Goal: Answer question/provide support: Share knowledge or assist other users

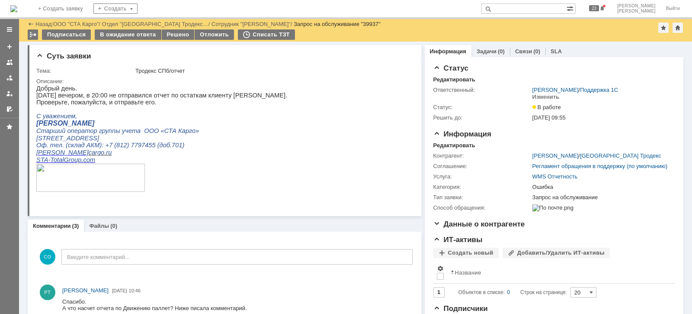
scroll to position [325, 0]
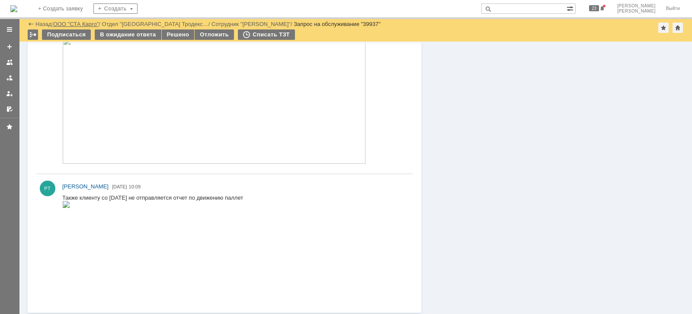
click at [87, 25] on link "ООО "СТА Карго"" at bounding box center [76, 24] width 46 height 6
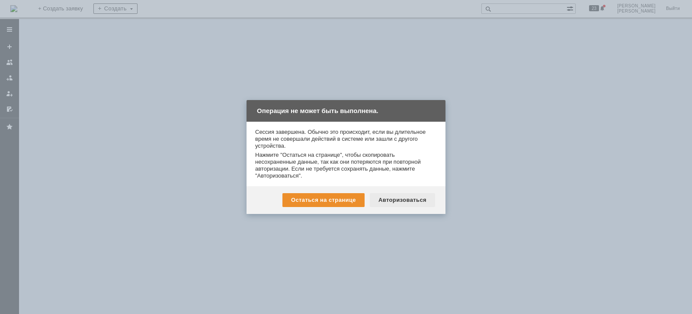
click at [402, 198] on div "Авторизоваться" at bounding box center [402, 200] width 65 height 14
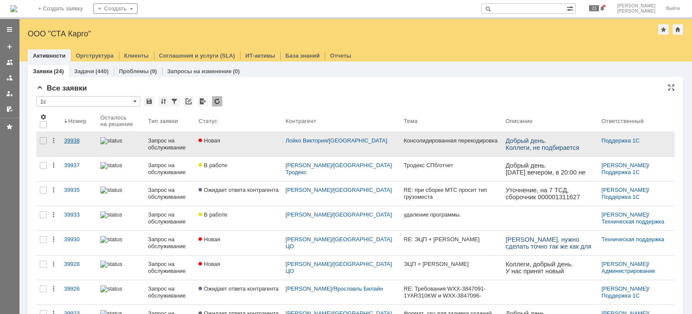
click at [78, 138] on div "39938" at bounding box center [78, 140] width 29 height 7
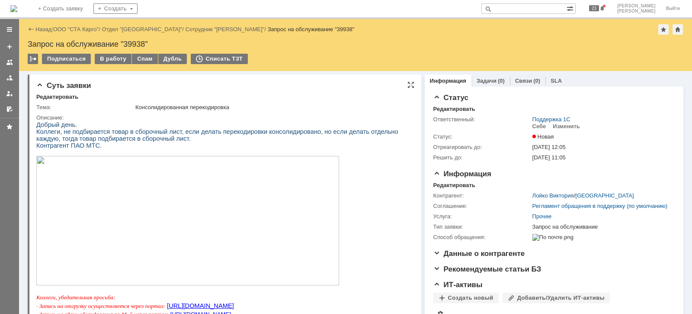
click at [153, 182] on img at bounding box center [187, 220] width 303 height 129
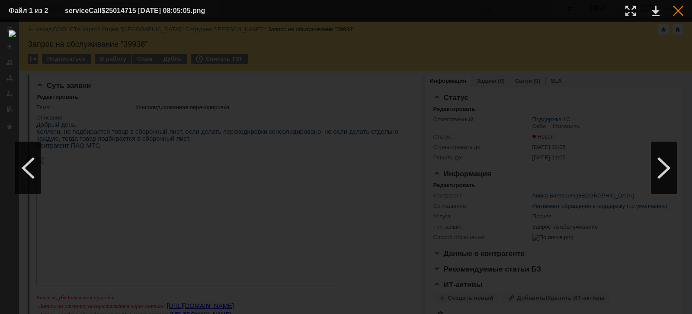
click at [678, 12] on div at bounding box center [678, 11] width 10 height 10
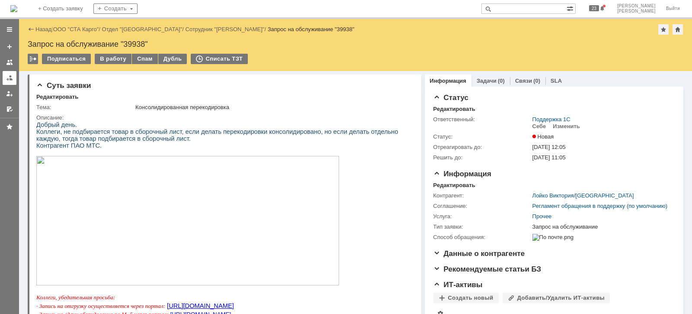
click at [6, 80] on div at bounding box center [9, 77] width 7 height 7
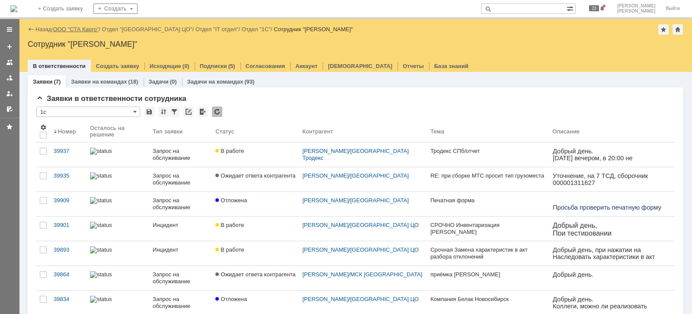
click at [81, 28] on link "ООО "СТА Карго"" at bounding box center [76, 29] width 46 height 6
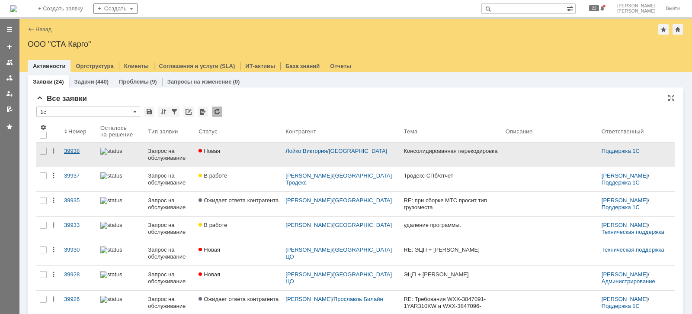
click at [74, 149] on div "39938" at bounding box center [78, 151] width 29 height 7
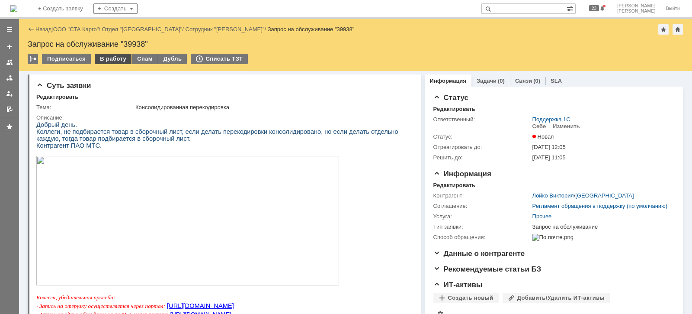
click at [119, 58] on div "В работу" at bounding box center [113, 59] width 37 height 10
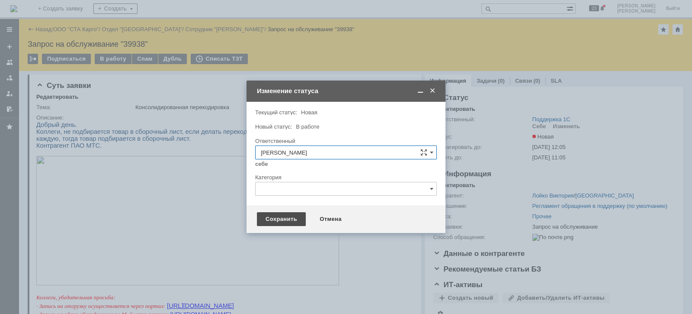
click at [283, 213] on div "Сохранить" at bounding box center [281, 219] width 49 height 14
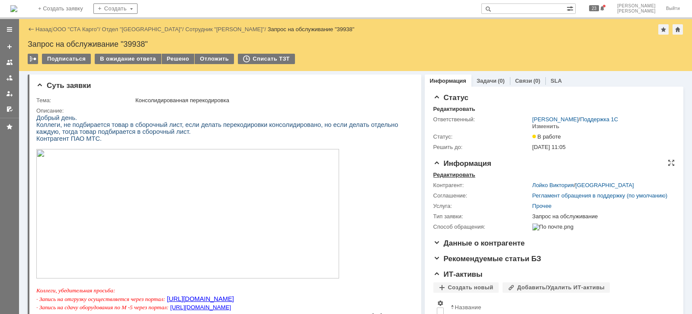
click at [453, 175] on div "Редактировать" at bounding box center [455, 174] width 42 height 7
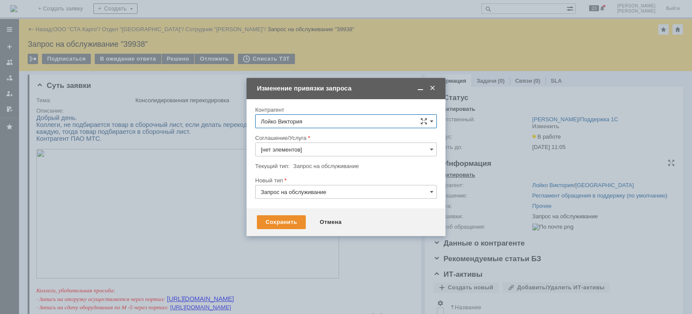
type input "Прочее"
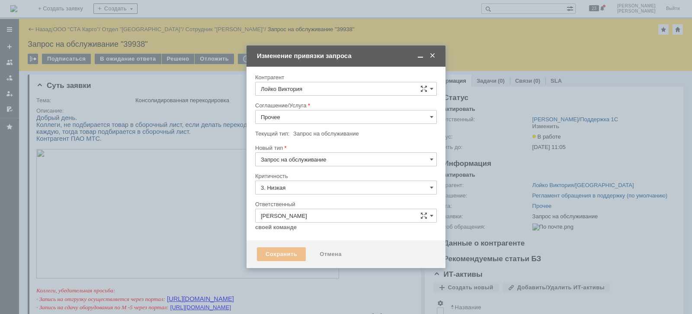
type input "[не указано]"
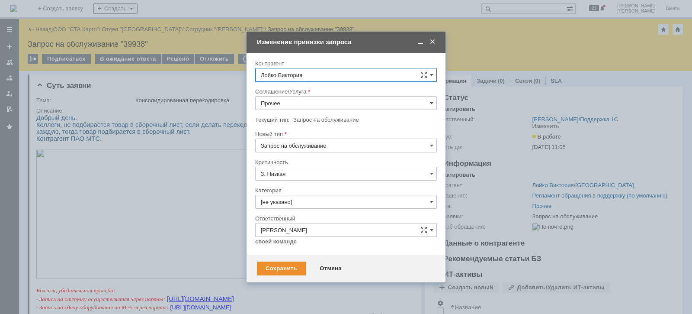
click at [301, 96] on input "Прочее" at bounding box center [346, 103] width 182 height 14
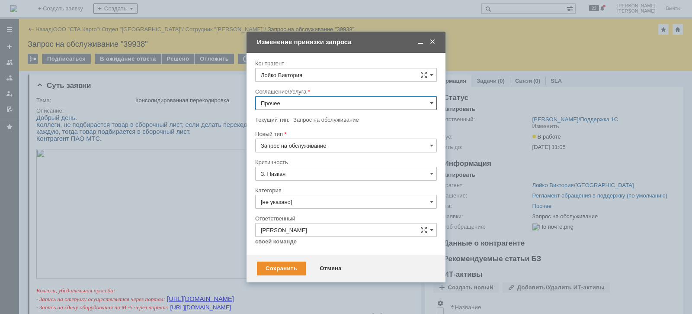
scroll to position [306, 0]
click at [327, 169] on span "WMS Сборка" at bounding box center [346, 170] width 171 height 7
type input "WMS Сборка"
click at [331, 146] on input "Запрос на обслуживание" at bounding box center [346, 145] width 182 height 14
click at [335, 174] on span "Запрос на обслуживание" at bounding box center [346, 175] width 171 height 7
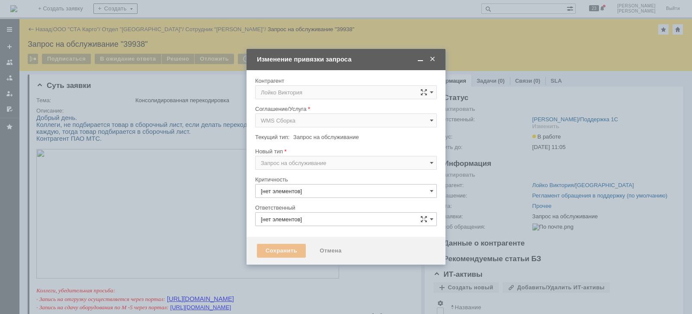
type input "3. Низкая"
type input "[PERSON_NAME]"
type input "[не указано]"
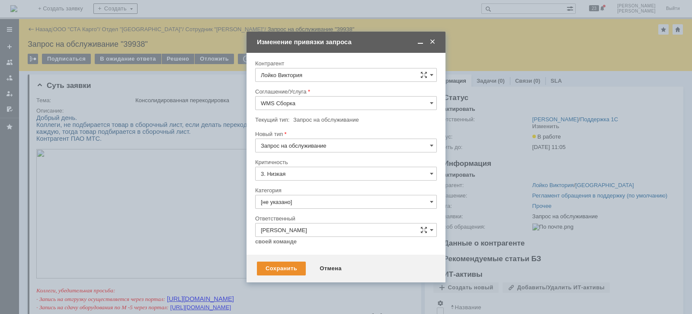
type input "Запрос на обслуживание"
click at [313, 202] on input "[не указано]" at bounding box center [346, 202] width 182 height 14
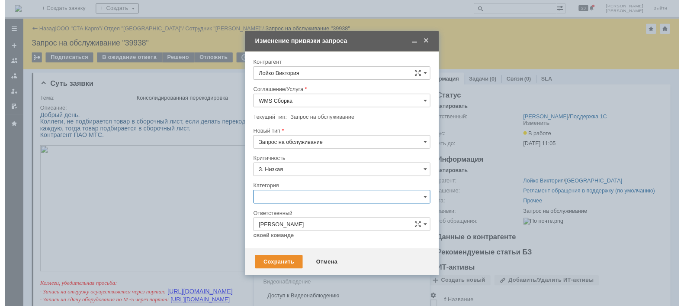
scroll to position [20, 0]
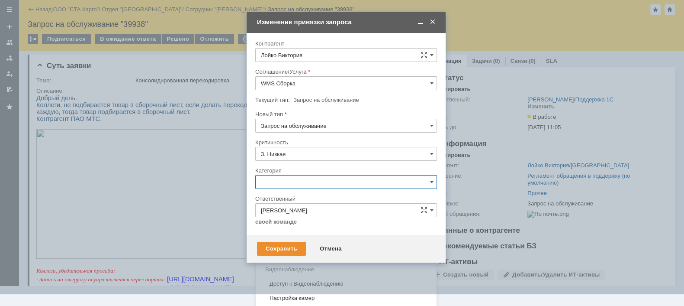
click at [305, 238] on span "Консультация пользователя" at bounding box center [346, 240] width 171 height 7
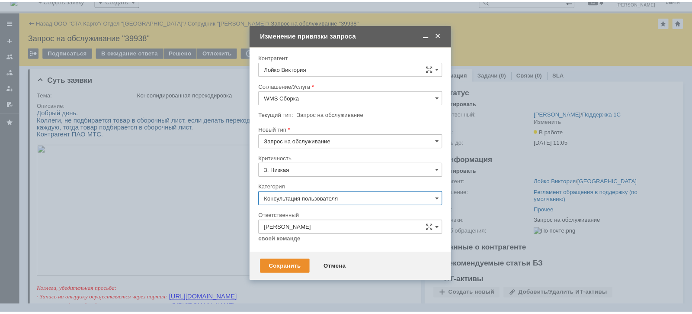
scroll to position [0, 0]
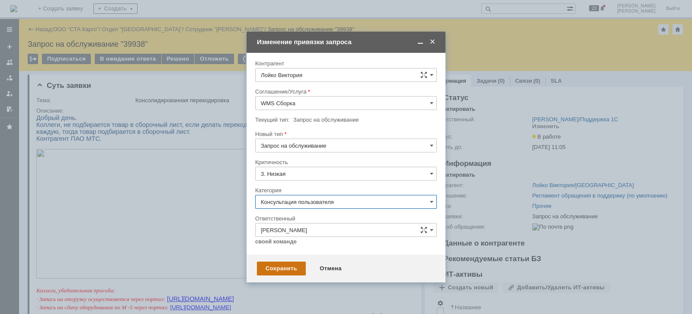
type input "Консультация пользователя"
click at [284, 266] on div "Сохранить" at bounding box center [281, 268] width 49 height 14
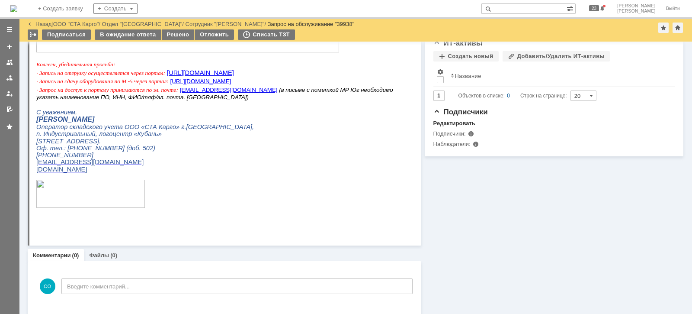
scroll to position [200, 0]
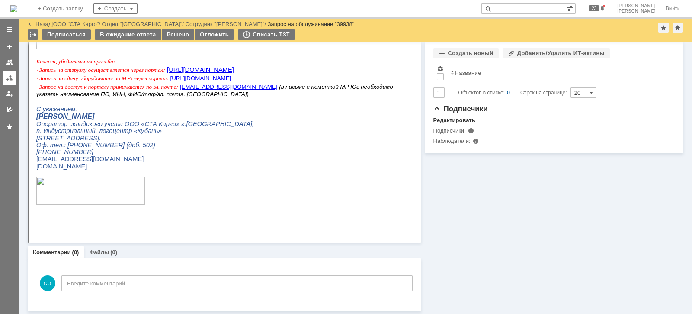
click at [10, 75] on div at bounding box center [9, 77] width 7 height 7
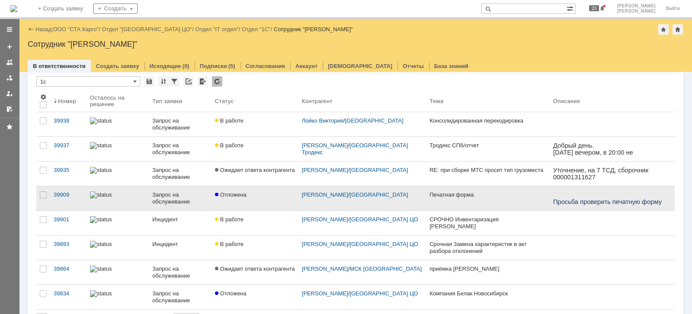
scroll to position [54, 0]
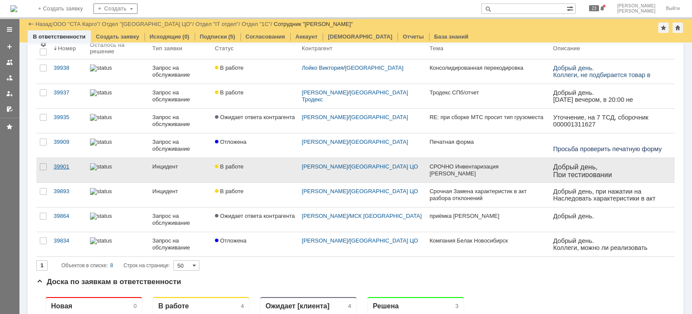
click at [62, 165] on div "39901" at bounding box center [68, 166] width 29 height 7
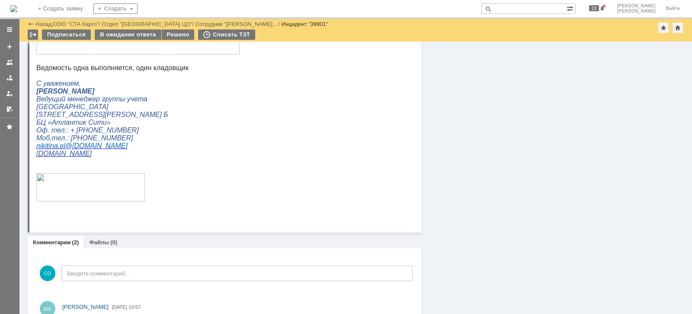
scroll to position [487, 0]
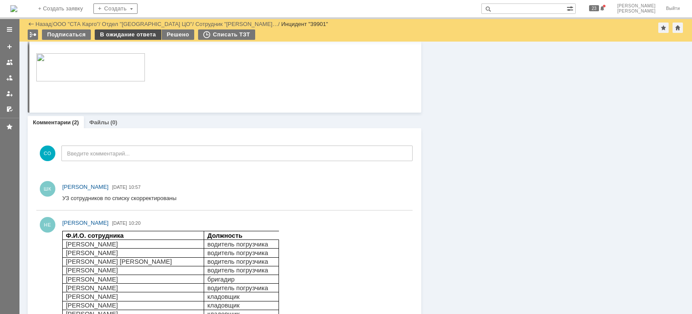
click at [147, 35] on div "В ожидание ответа" at bounding box center [128, 34] width 66 height 10
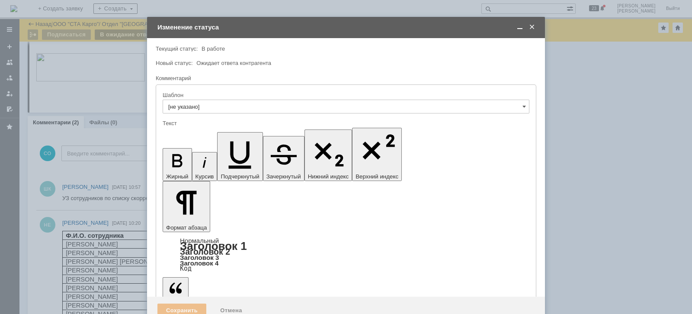
scroll to position [0, 0]
click at [196, 303] on div "Сохранить" at bounding box center [182, 310] width 49 height 14
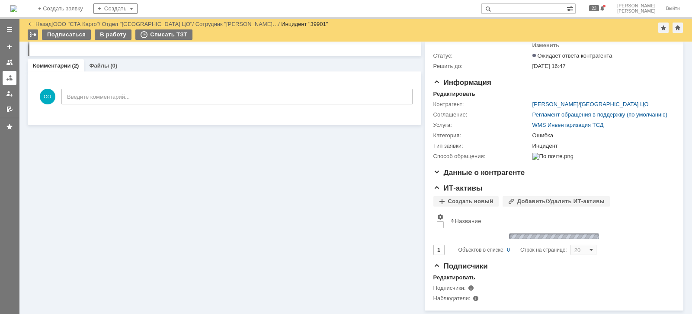
scroll to position [55, 0]
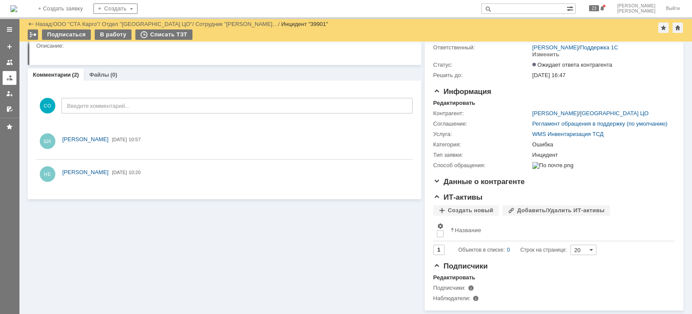
click at [9, 79] on div at bounding box center [9, 77] width 7 height 7
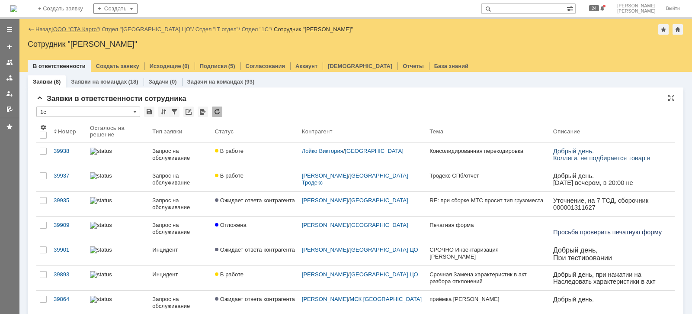
click at [72, 29] on link "ООО "СТА Карго"" at bounding box center [76, 29] width 46 height 6
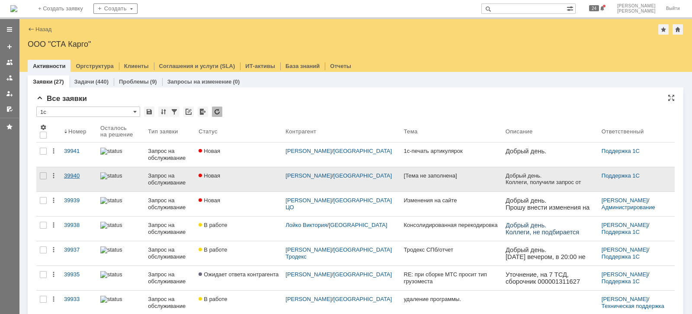
click at [71, 179] on link "39940" at bounding box center [79, 179] width 36 height 24
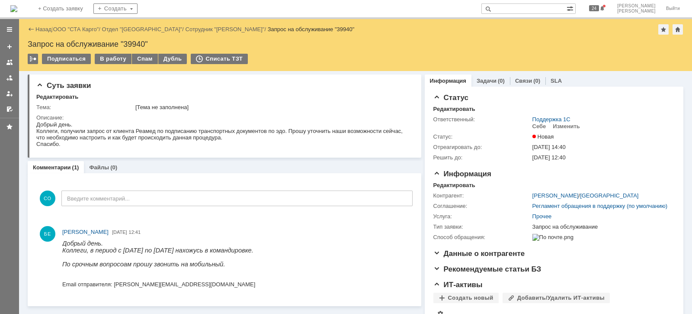
click at [3, 75] on link at bounding box center [10, 78] width 14 height 14
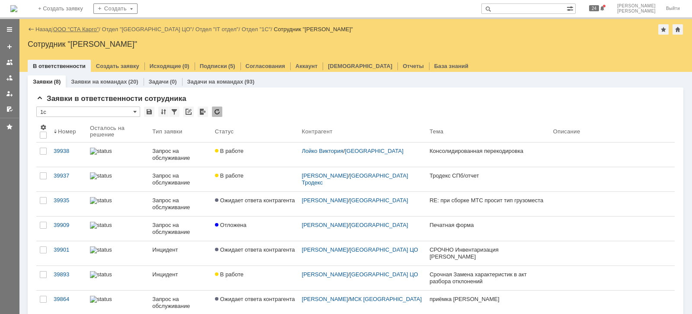
click at [78, 27] on link "ООО "СТА Карго"" at bounding box center [76, 29] width 46 height 6
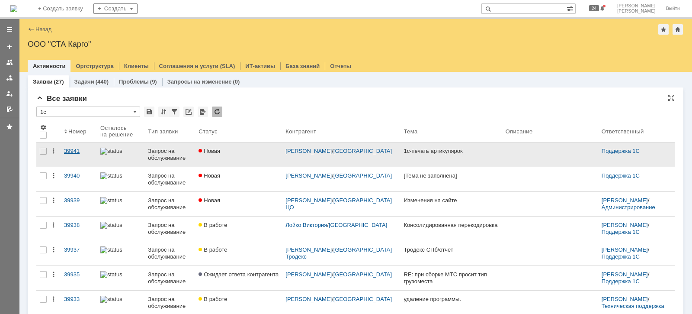
click at [68, 149] on div "39941" at bounding box center [78, 151] width 29 height 7
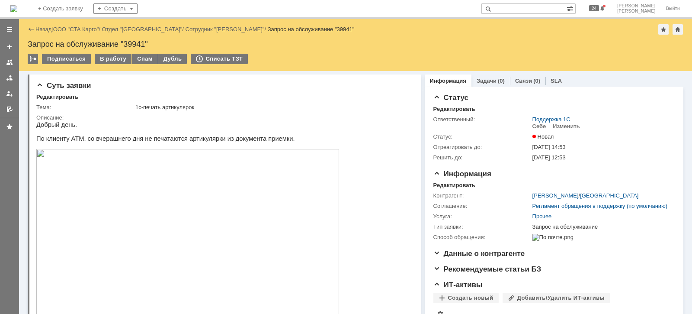
click at [164, 219] on img at bounding box center [187, 234] width 303 height 170
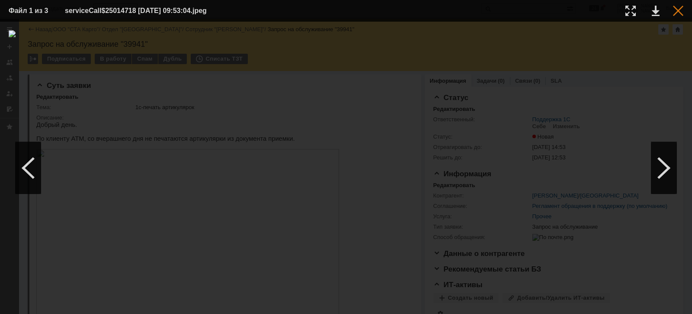
click at [681, 11] on div at bounding box center [678, 11] width 10 height 10
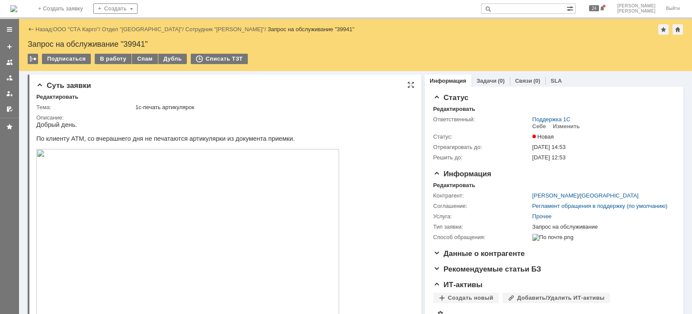
click at [230, 211] on img at bounding box center [187, 234] width 303 height 170
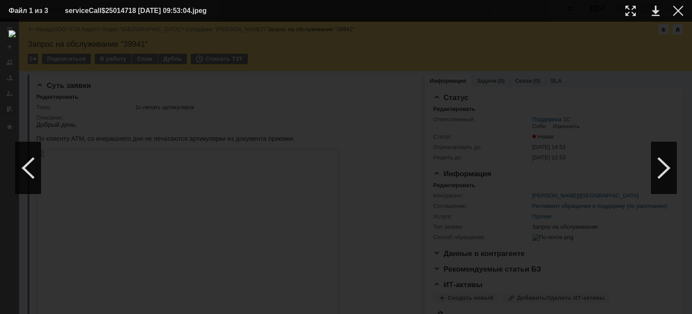
click at [671, 12] on td at bounding box center [672, 10] width 24 height 13
click at [678, 10] on div at bounding box center [678, 11] width 10 height 10
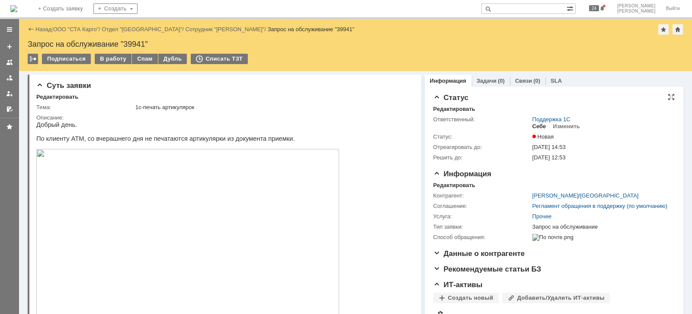
click at [539, 125] on div "Себе" at bounding box center [540, 126] width 14 height 7
click at [108, 59] on div "В работу" at bounding box center [113, 59] width 37 height 10
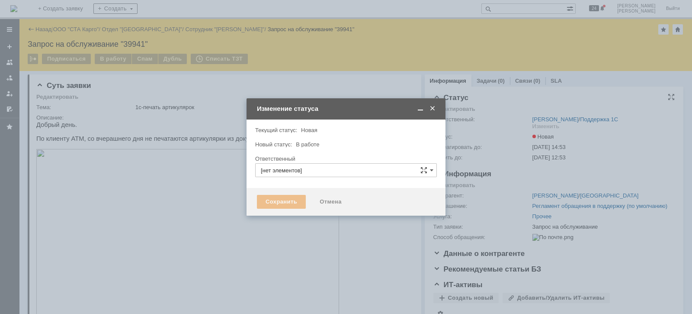
type input "[PERSON_NAME]"
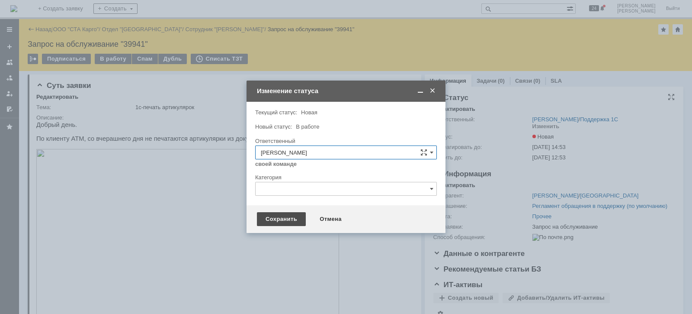
click at [280, 220] on div "Сохранить" at bounding box center [281, 219] width 49 height 14
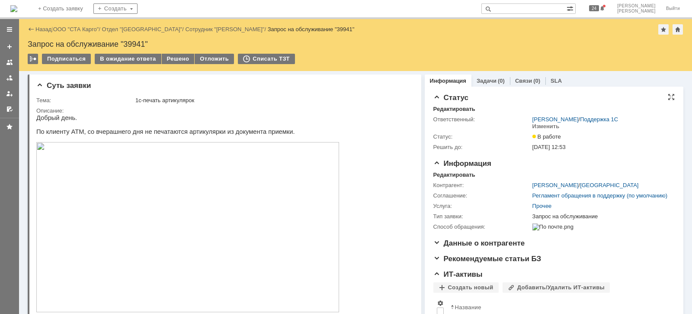
click at [281, 203] on img at bounding box center [187, 227] width 303 height 170
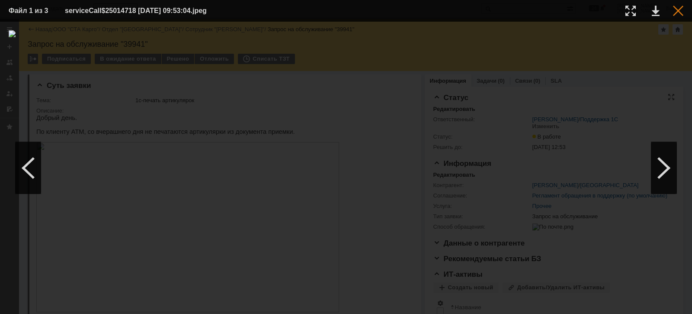
click at [682, 12] on div at bounding box center [678, 11] width 10 height 10
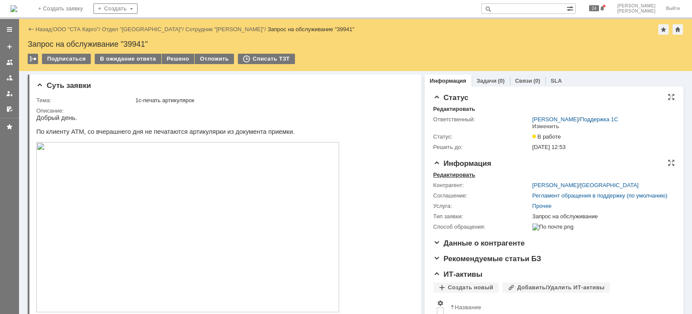
click at [447, 172] on div "Редактировать" at bounding box center [455, 174] width 42 height 7
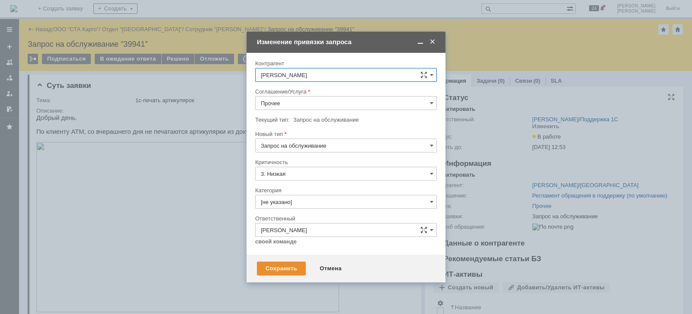
click at [306, 104] on input "Прочее" at bounding box center [346, 103] width 182 height 14
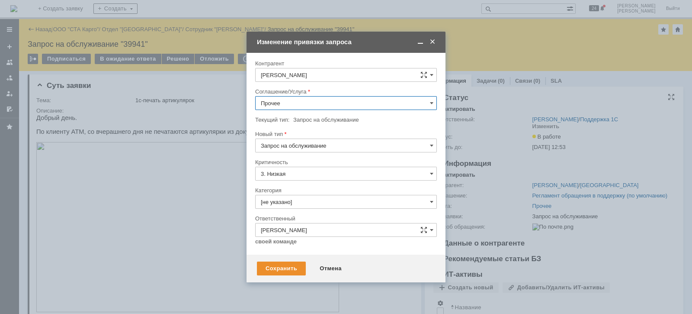
click at [333, 185] on span "WMS Приёмка" at bounding box center [346, 188] width 171 height 7
type input "WMS Приёмка"
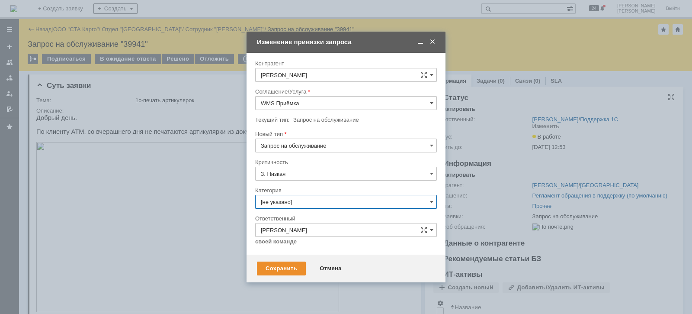
click at [298, 200] on input "[не указано]" at bounding box center [346, 202] width 182 height 14
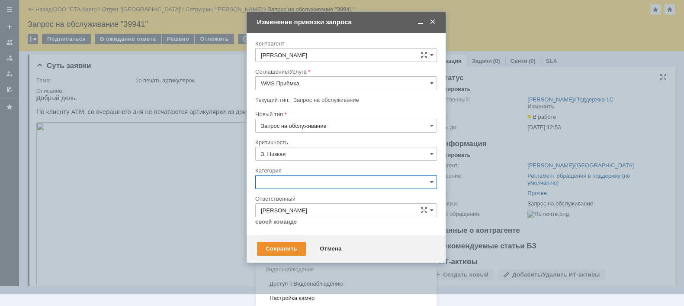
click at [308, 235] on div "Консультация пользователя" at bounding box center [346, 241] width 181 height 14
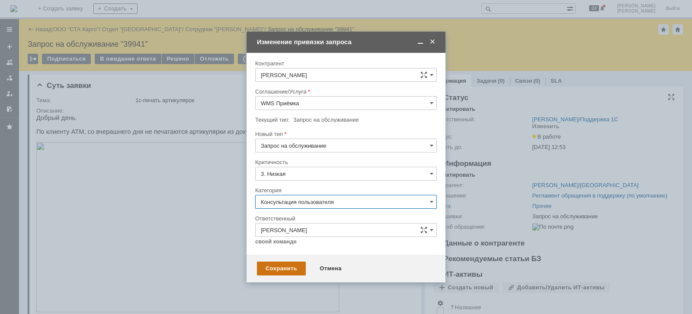
type input "Консультация пользователя"
click at [283, 265] on div "Сохранить" at bounding box center [281, 268] width 49 height 14
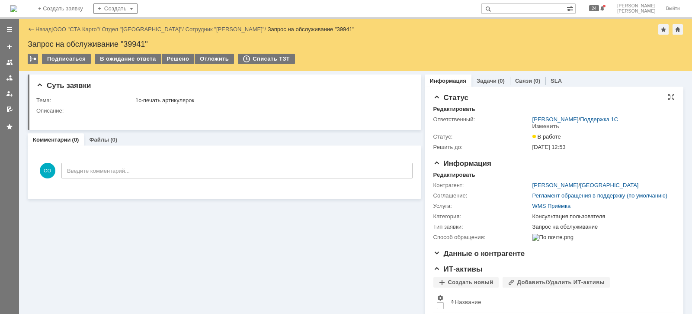
click at [74, 25] on div "Назад | ООО "СТА Карго" / Отдел "Екатеринбург" / Сотрудник "Усеева Олеся" / Зап…" at bounding box center [356, 29] width 656 height 10
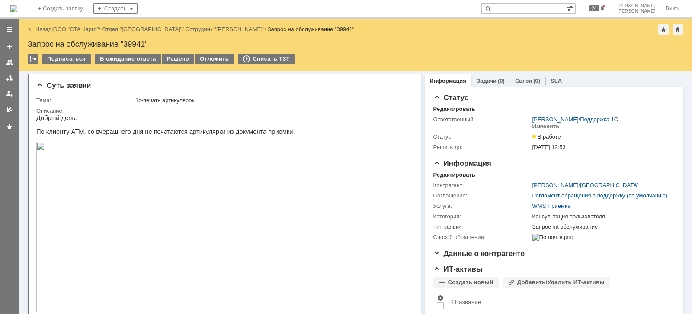
drag, startPoint x: 77, startPoint y: 29, endPoint x: 80, endPoint y: 33, distance: 4.6
click at [78, 30] on link "ООО "СТА Карго"" at bounding box center [76, 29] width 46 height 6
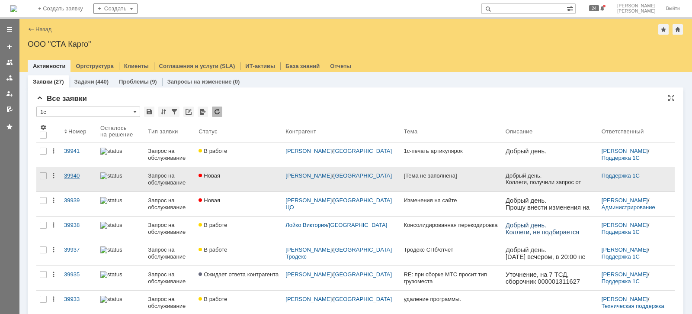
click at [68, 174] on div "39940" at bounding box center [78, 175] width 29 height 7
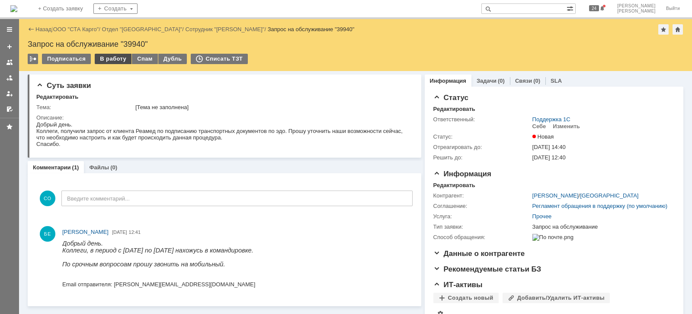
click at [109, 59] on div "В работу" at bounding box center [113, 59] width 37 height 10
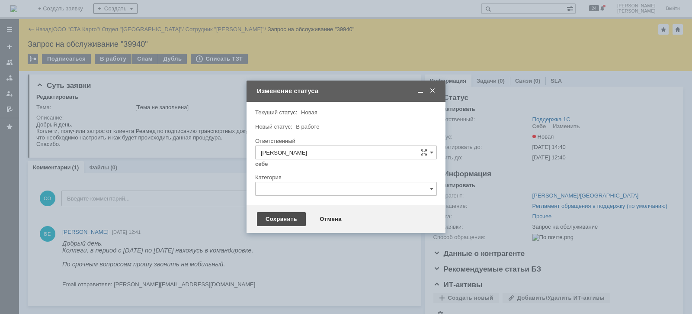
click at [279, 217] on div "Сохранить" at bounding box center [281, 219] width 49 height 14
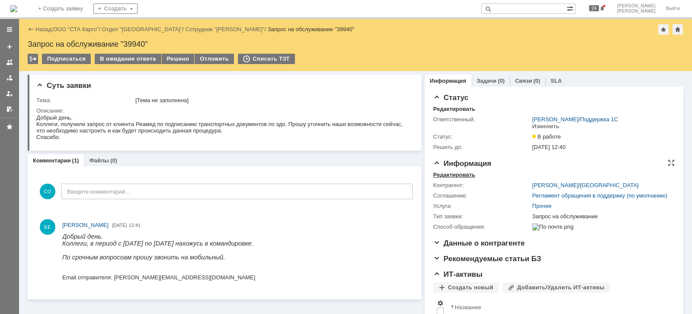
click at [465, 175] on div "Редактировать" at bounding box center [455, 174] width 42 height 7
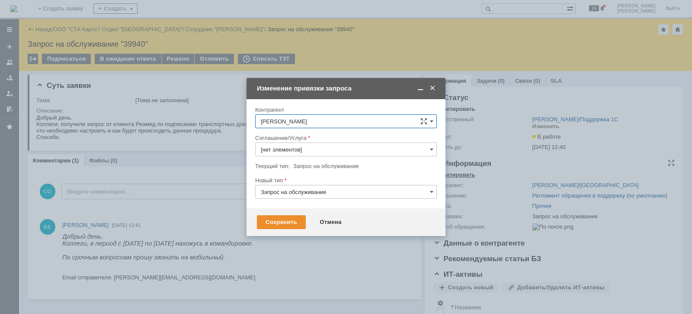
type input "Прочее"
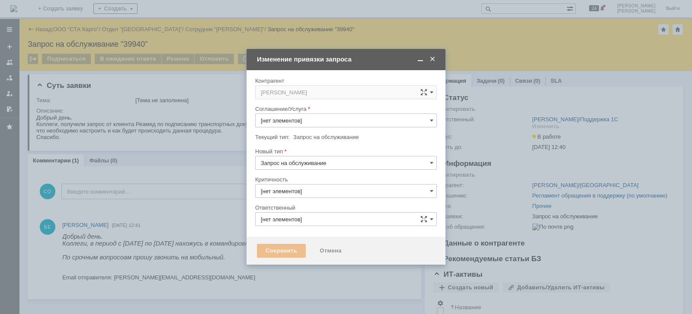
type input "3. Низкая"
type input "Прочее"
type input "[PERSON_NAME]"
type input "[не указано]"
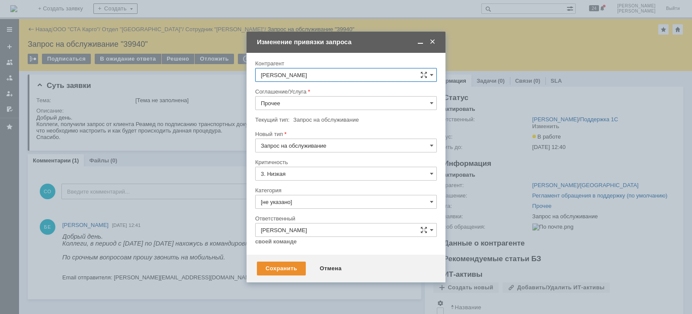
click at [307, 103] on input "Прочее" at bounding box center [346, 103] width 182 height 14
click at [322, 180] on span "WMS Прочее" at bounding box center [346, 181] width 171 height 7
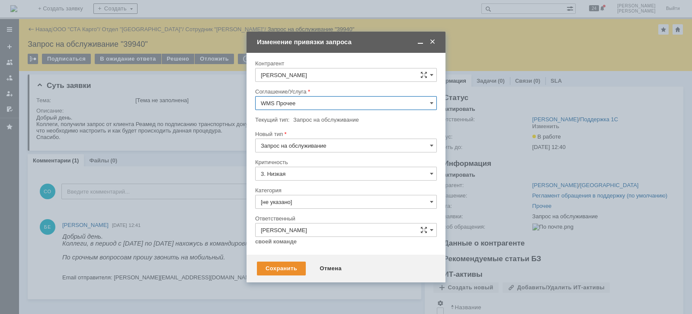
type input "WMS Прочее"
click at [322, 197] on input "[не указано]" at bounding box center [346, 202] width 182 height 14
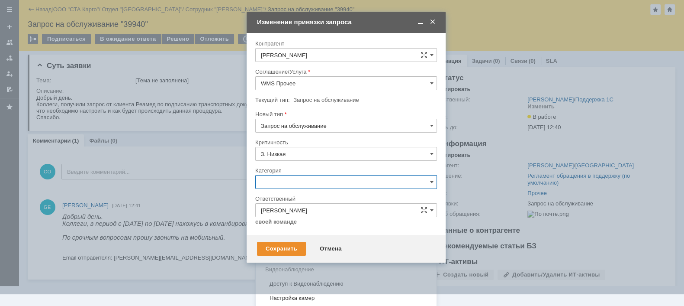
click at [339, 237] on span "Консультация пользователя" at bounding box center [346, 240] width 171 height 7
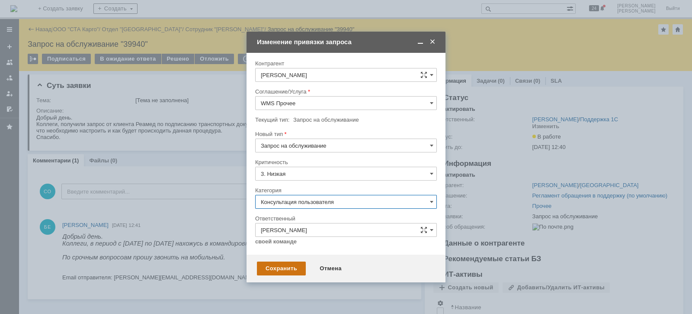
type input "Консультация пользователя"
click at [288, 271] on div "Сохранить" at bounding box center [281, 268] width 49 height 14
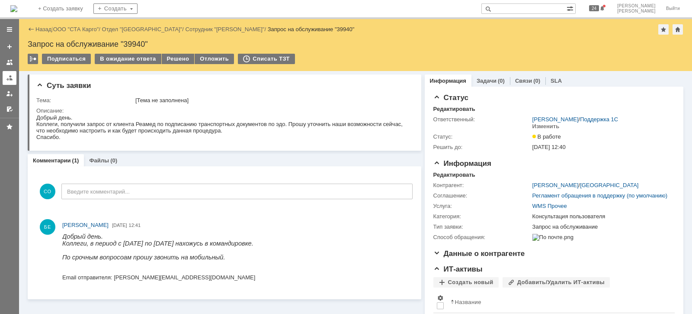
click at [9, 74] on div at bounding box center [9, 77] width 7 height 7
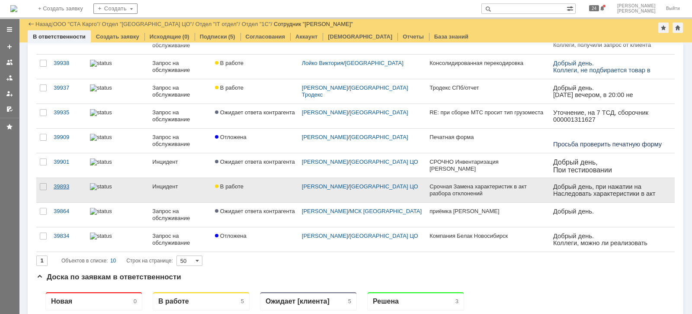
click at [64, 184] on div "39893" at bounding box center [68, 186] width 29 height 7
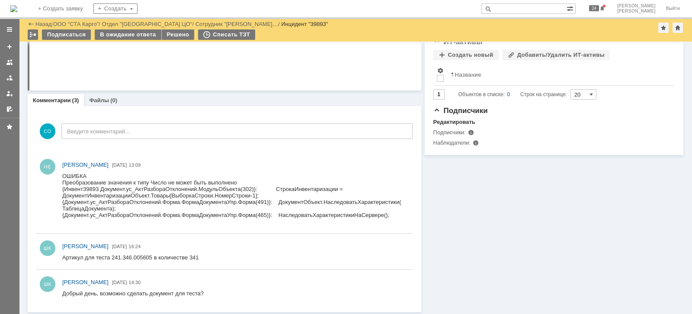
click at [14, 77] on link at bounding box center [10, 78] width 14 height 14
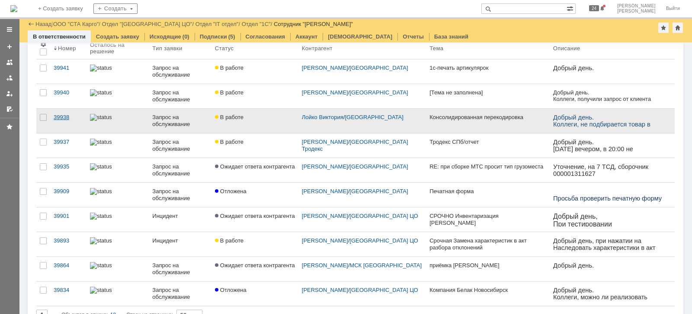
click at [67, 121] on link "39938" at bounding box center [68, 121] width 36 height 24
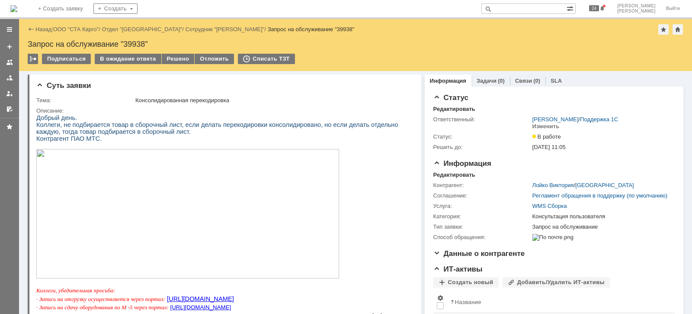
click at [215, 221] on img at bounding box center [187, 213] width 303 height 129
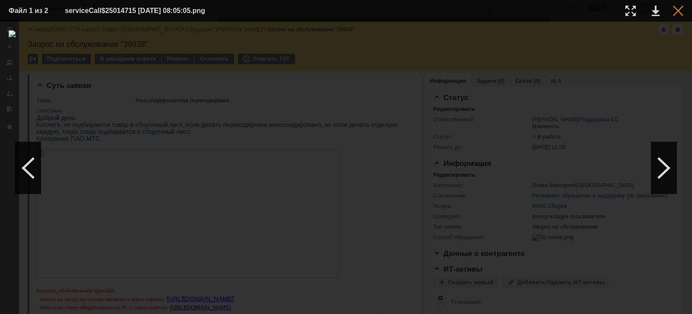
click at [680, 10] on div at bounding box center [678, 11] width 10 height 10
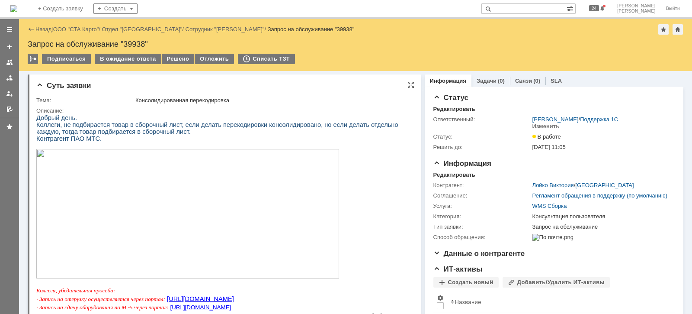
click at [141, 200] on img at bounding box center [187, 213] width 303 height 129
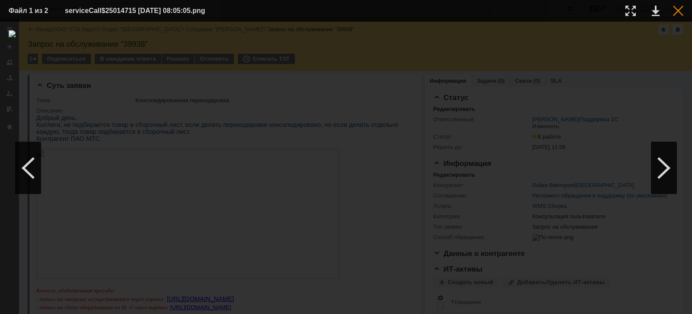
click at [679, 12] on div at bounding box center [678, 11] width 10 height 10
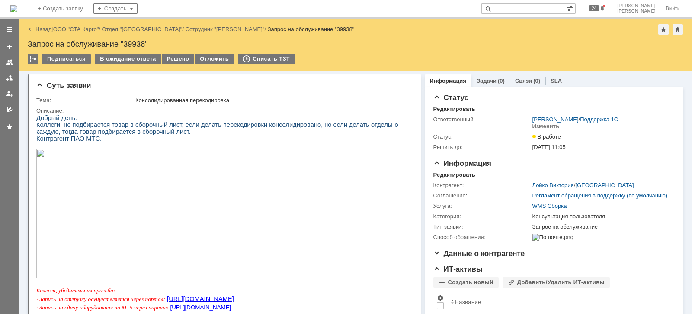
click at [74, 30] on link "ООО "СТА Карго"" at bounding box center [76, 29] width 46 height 6
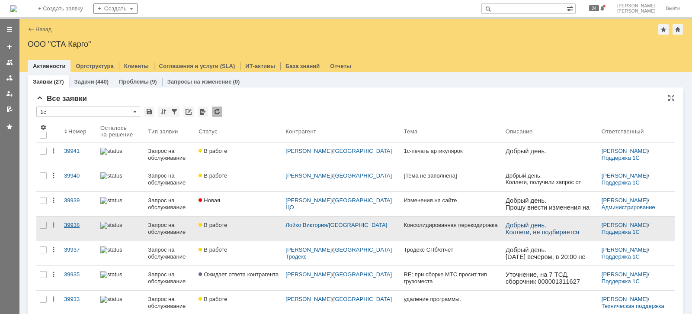
click at [74, 225] on div "39938" at bounding box center [78, 225] width 29 height 7
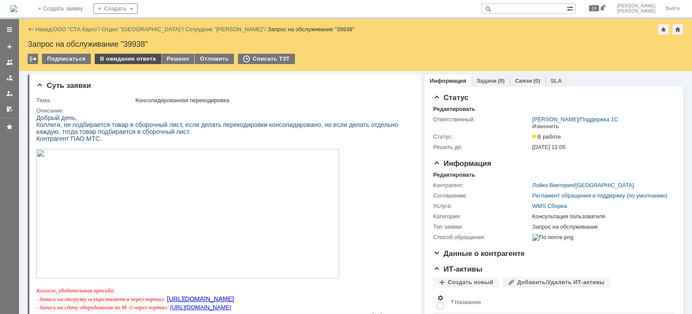
click at [124, 58] on div "В ожидание ответа" at bounding box center [128, 59] width 66 height 10
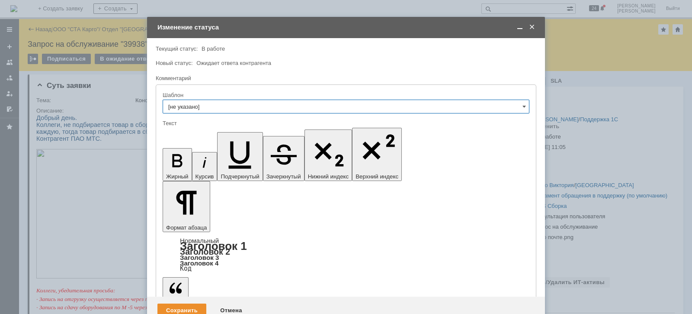
drag, startPoint x: 242, startPoint y: 2400, endPoint x: 181, endPoint y: 2417, distance: 63.0
drag, startPoint x: 200, startPoint y: 2394, endPoint x: 208, endPoint y: 2417, distance: 24.6
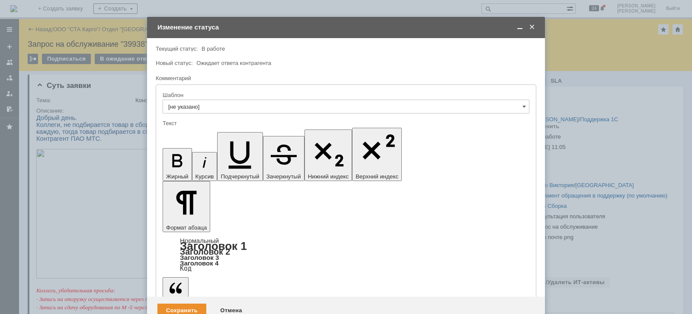
click at [183, 303] on div "Сохранить" at bounding box center [182, 310] width 49 height 14
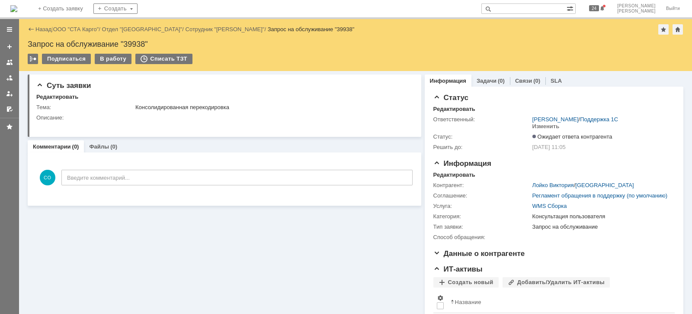
scroll to position [0, 0]
click at [9, 79] on div at bounding box center [9, 77] width 7 height 7
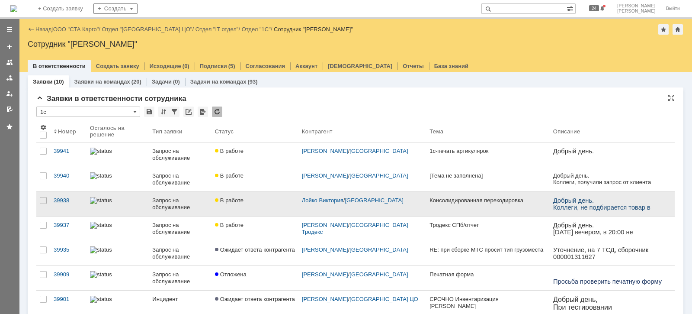
click at [65, 198] on div "39938" at bounding box center [68, 200] width 29 height 7
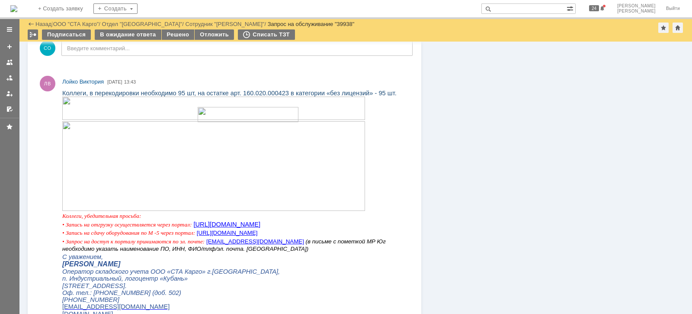
click at [206, 142] on img at bounding box center [213, 166] width 303 height 90
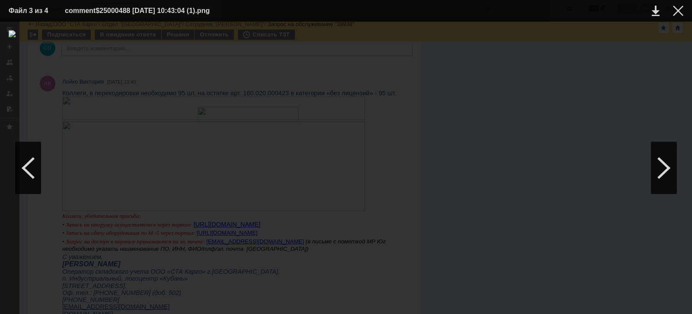
click at [389, 272] on div at bounding box center [346, 167] width 675 height 275
click at [679, 12] on div at bounding box center [678, 11] width 10 height 10
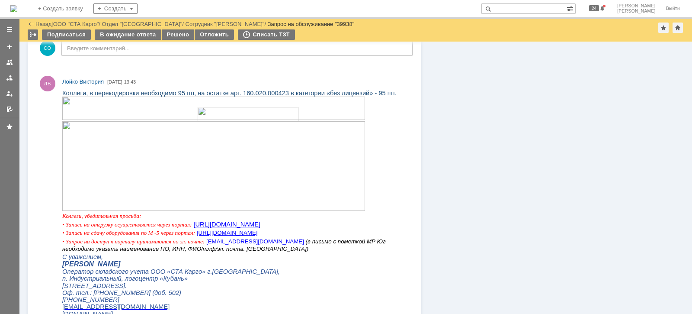
click at [326, 151] on img at bounding box center [213, 166] width 303 height 90
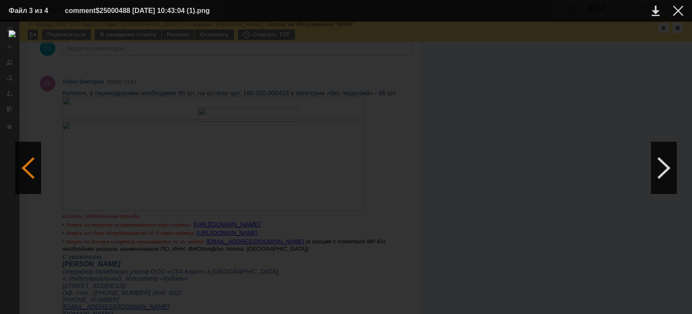
click at [24, 162] on div at bounding box center [28, 168] width 26 height 52
click at [682, 6] on div at bounding box center [678, 11] width 10 height 10
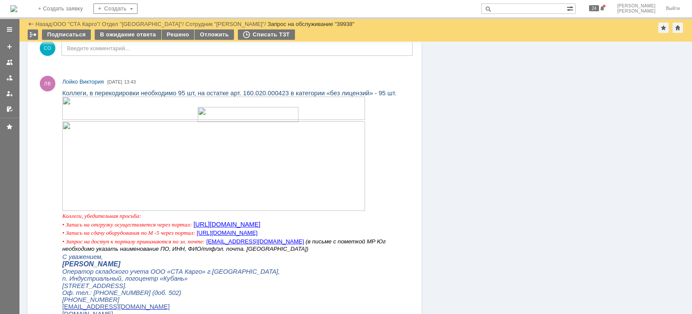
click at [236, 137] on img at bounding box center [213, 166] width 303 height 90
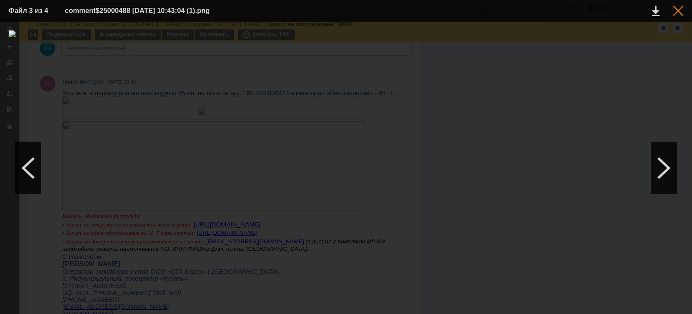
click at [682, 13] on div at bounding box center [678, 11] width 10 height 10
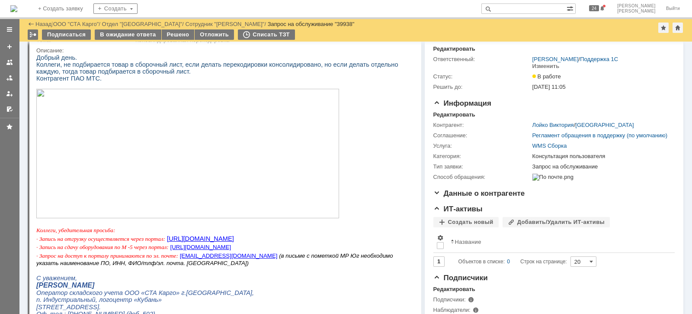
scroll to position [2, 0]
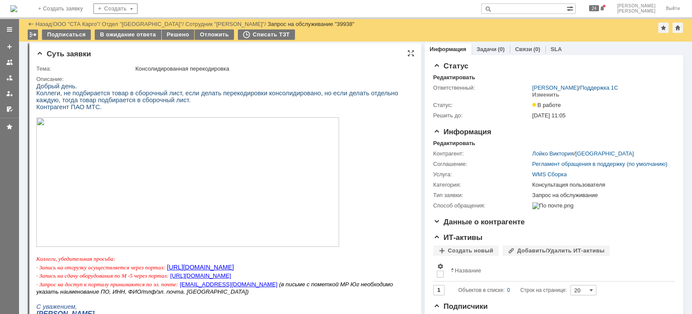
click at [254, 192] on img at bounding box center [187, 181] width 303 height 129
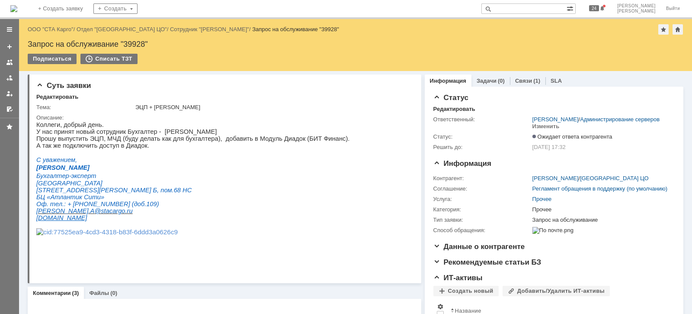
click at [546, 11] on input "text" at bounding box center [524, 8] width 85 height 10
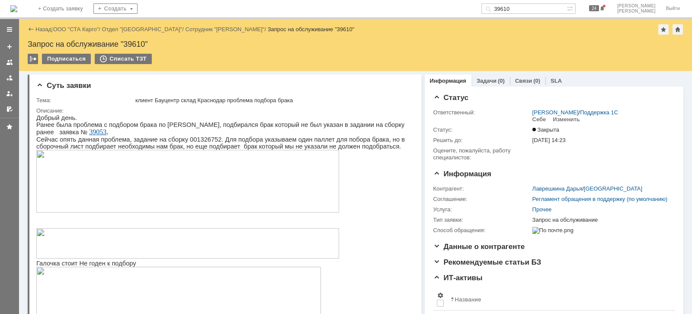
click at [539, 8] on input "39610" at bounding box center [524, 8] width 85 height 10
click at [539, 9] on input "39610" at bounding box center [524, 8] width 85 height 10
type input "39725"
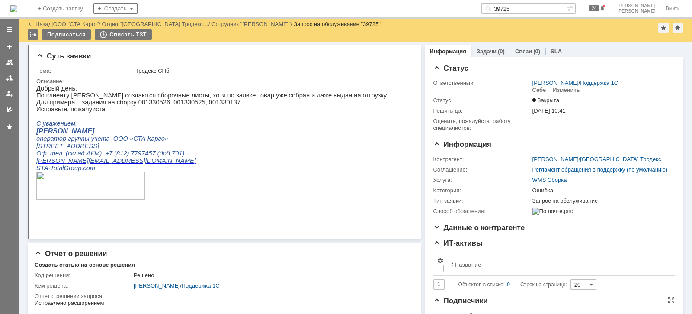
scroll to position [216, 0]
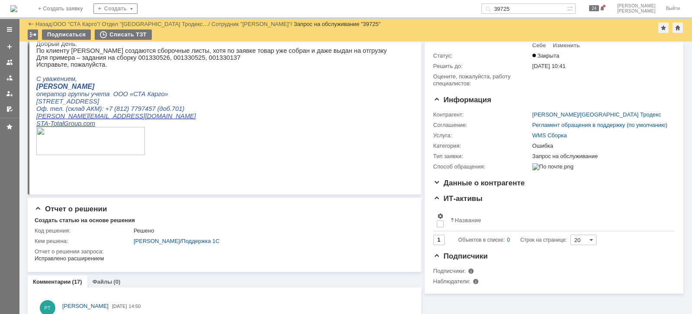
scroll to position [0, 0]
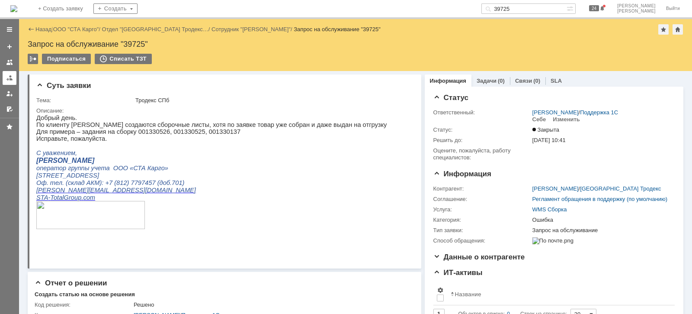
click at [14, 78] on link at bounding box center [10, 78] width 14 height 14
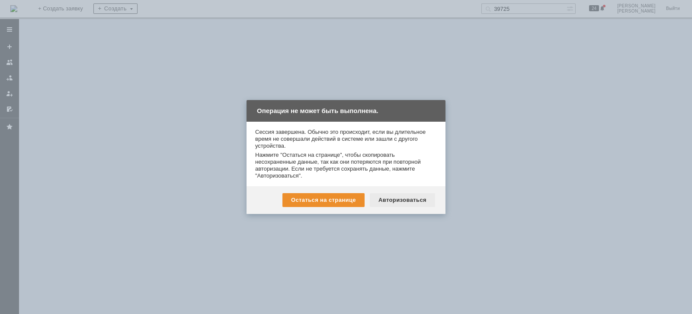
click at [421, 200] on div "Авторизоваться" at bounding box center [402, 200] width 65 height 14
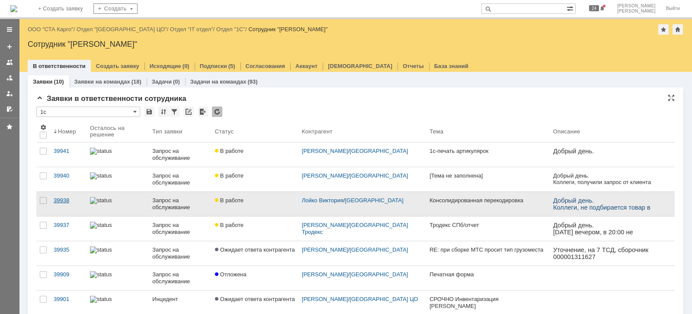
click at [65, 199] on div "39938" at bounding box center [68, 200] width 29 height 7
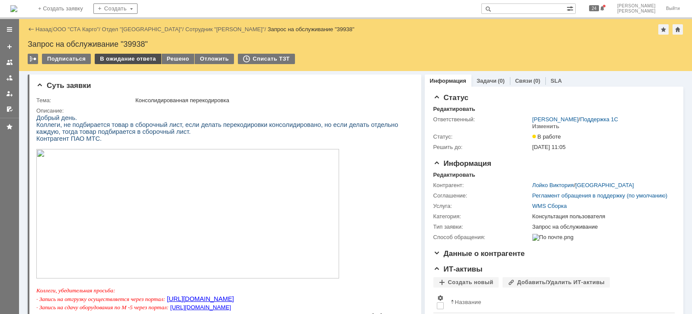
click at [127, 60] on div "В ожидание ответа" at bounding box center [128, 59] width 66 height 10
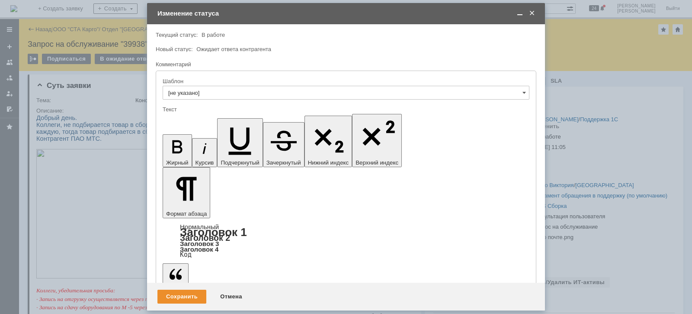
scroll to position [108, 0]
click at [177, 297] on div "Сохранить" at bounding box center [182, 297] width 49 height 14
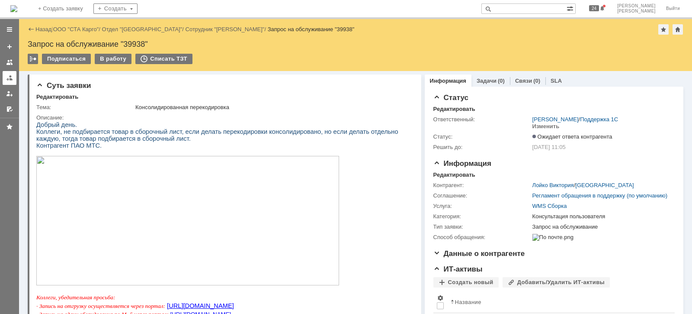
scroll to position [0, 0]
click at [11, 78] on div at bounding box center [9, 77] width 7 height 7
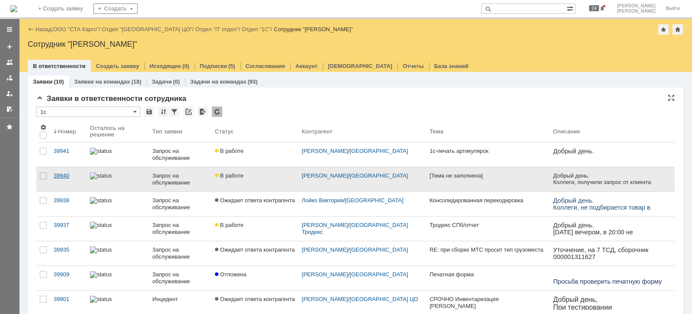
click at [64, 176] on div "39940" at bounding box center [68, 175] width 29 height 7
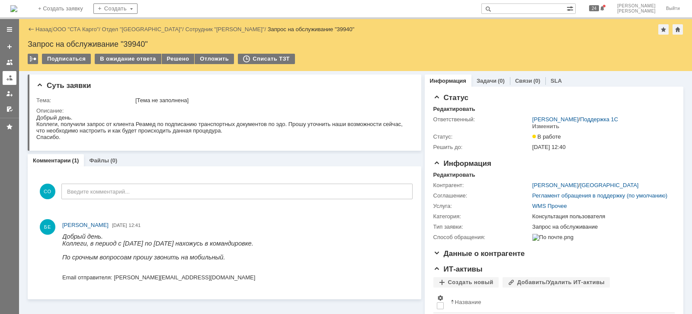
click at [10, 76] on div at bounding box center [9, 77] width 7 height 7
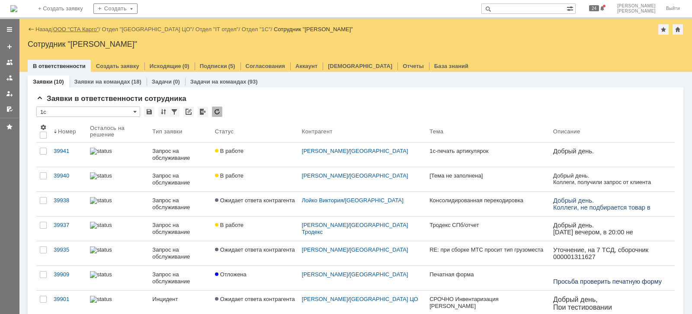
click at [67, 28] on link "ООО "СТА Карго"" at bounding box center [76, 29] width 46 height 6
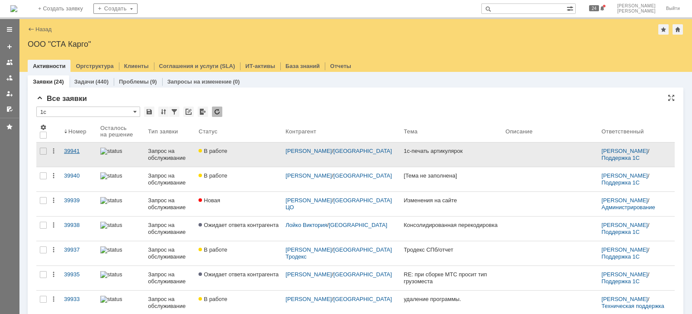
click at [69, 151] on div "39941" at bounding box center [78, 151] width 29 height 7
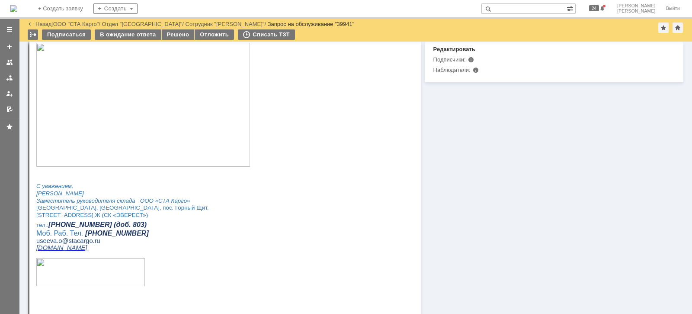
click at [6, 75] on div at bounding box center [9, 77] width 7 height 7
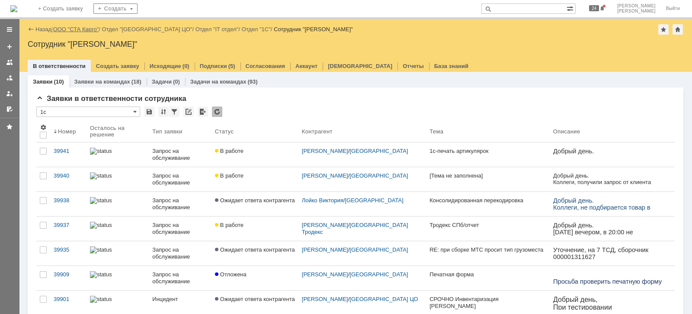
click at [65, 31] on link "ООО "СТА Карго"" at bounding box center [76, 29] width 46 height 6
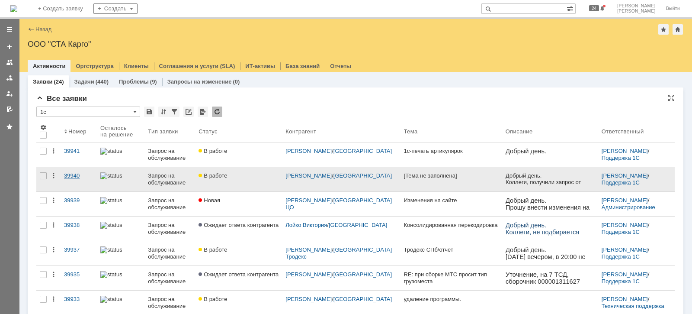
click at [87, 170] on link "39940" at bounding box center [79, 179] width 36 height 24
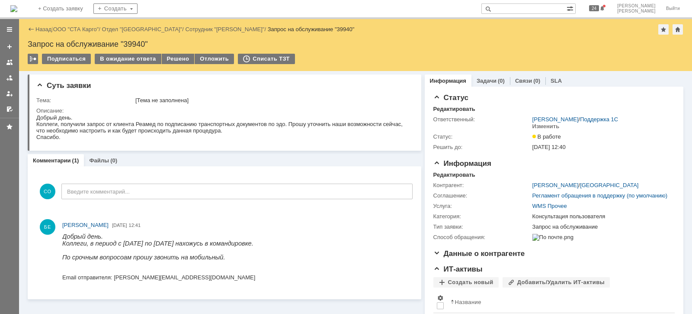
click at [270, 256] on html "Добрый день. Коллеги, в период с [DATE] по [DATE] нахожусь в командировке. По с…" at bounding box center [232, 257] width 341 height 48
click at [131, 61] on div "В ожидание ответа" at bounding box center [128, 59] width 66 height 10
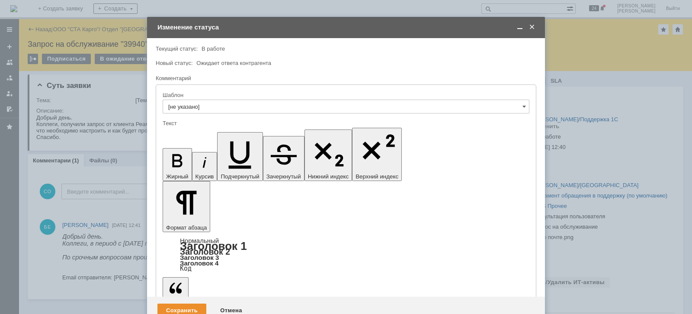
click at [517, 28] on span at bounding box center [520, 27] width 9 height 8
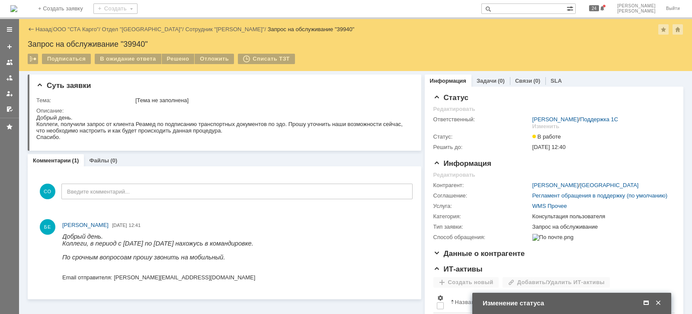
click at [644, 303] on span at bounding box center [646, 303] width 9 height 8
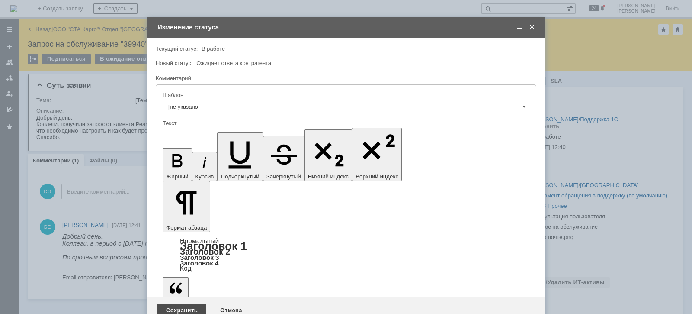
click at [178, 303] on div "Сохранить" at bounding box center [182, 310] width 49 height 14
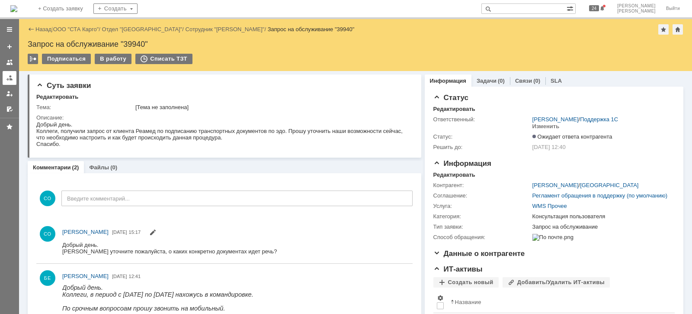
click at [9, 79] on div at bounding box center [9, 77] width 7 height 7
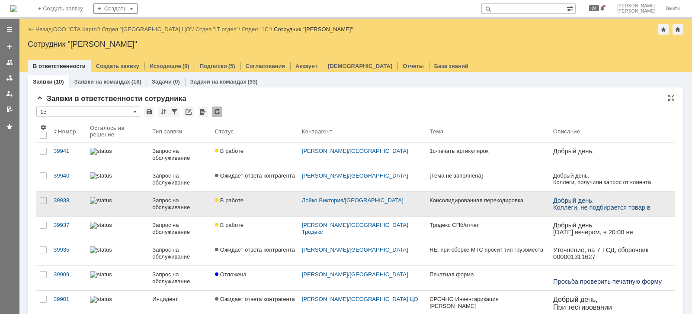
click at [63, 195] on link "39938" at bounding box center [68, 204] width 36 height 24
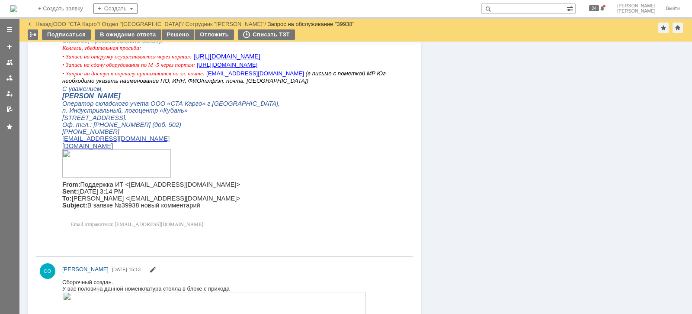
scroll to position [270, 0]
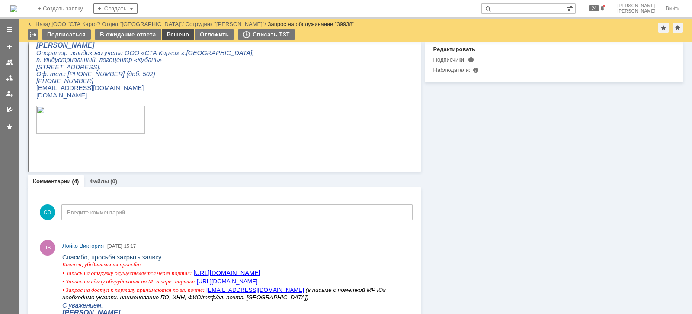
click at [173, 37] on div "Решено" at bounding box center [178, 34] width 33 height 10
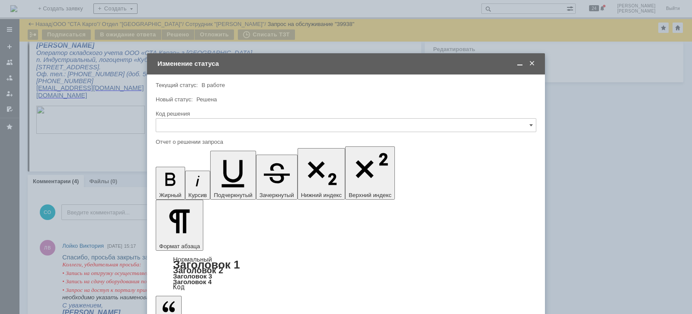
scroll to position [0, 0]
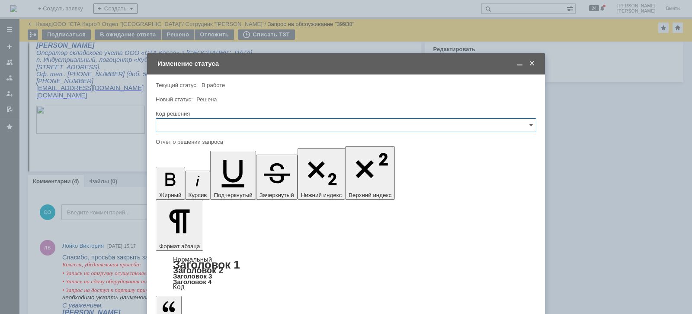
click at [216, 124] on input "text" at bounding box center [346, 125] width 381 height 14
click at [189, 238] on span "Решено" at bounding box center [346, 241] width 370 height 7
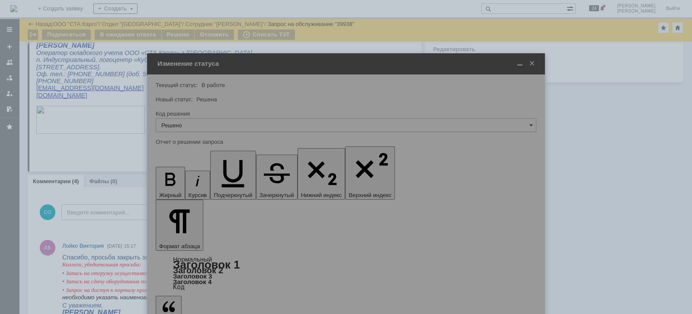
type input "Решено"
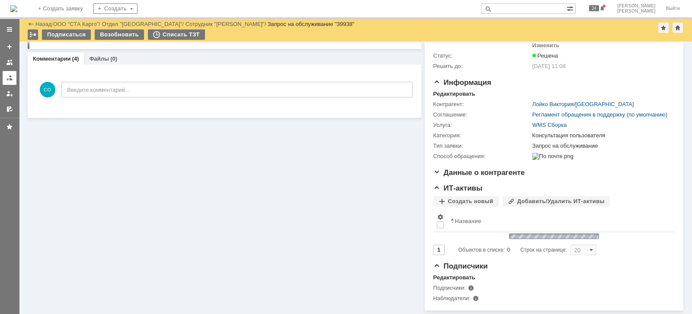
click at [7, 80] on div at bounding box center [9, 77] width 7 height 7
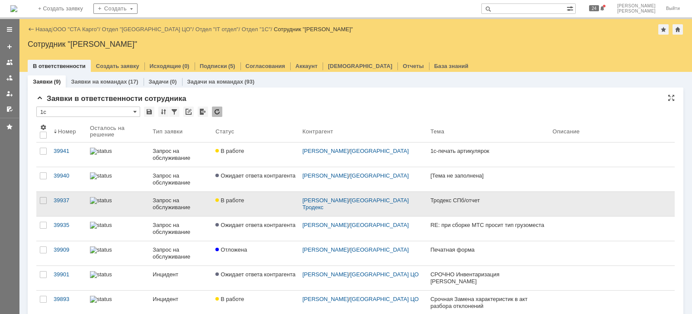
scroll to position [32, 0]
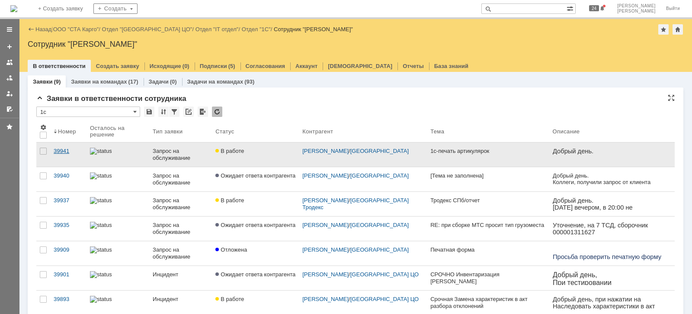
click at [64, 148] on div "39941" at bounding box center [68, 151] width 29 height 7
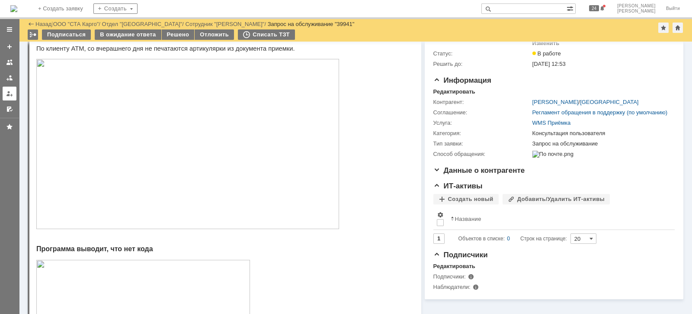
drag, startPoint x: 8, startPoint y: 80, endPoint x: 15, endPoint y: 93, distance: 15.5
click at [8, 80] on div at bounding box center [9, 77] width 7 height 7
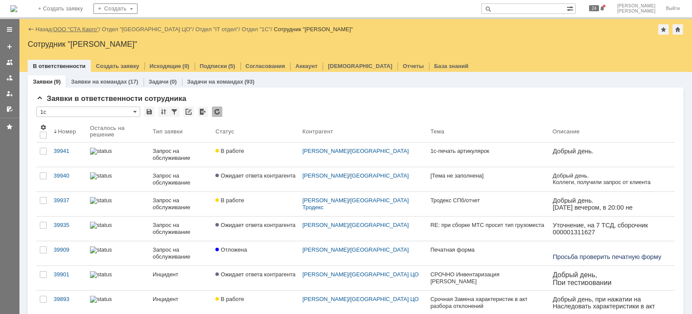
click at [77, 28] on link "ООО "СТА Карго"" at bounding box center [76, 29] width 46 height 6
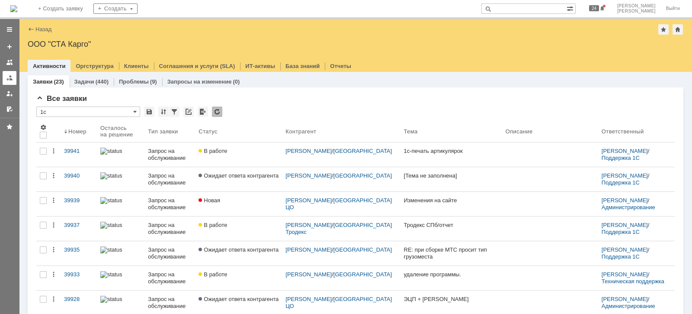
click at [11, 80] on div at bounding box center [9, 77] width 7 height 7
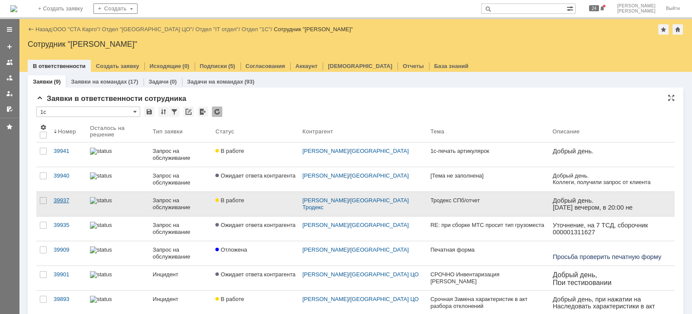
click at [55, 201] on div "39937" at bounding box center [68, 200] width 29 height 7
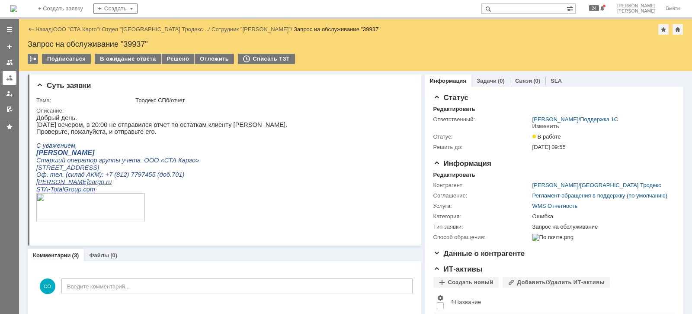
click at [13, 82] on link at bounding box center [10, 78] width 14 height 14
